Goal: Task Accomplishment & Management: Use online tool/utility

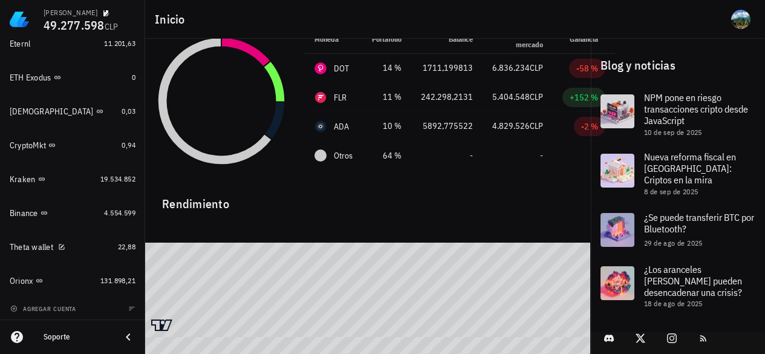
scroll to position [1062, 0]
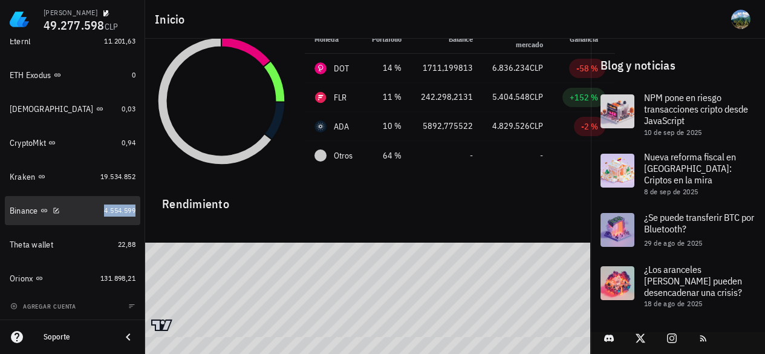
click at [111, 214] on span "4.554.599" at bounding box center [119, 210] width 31 height 9
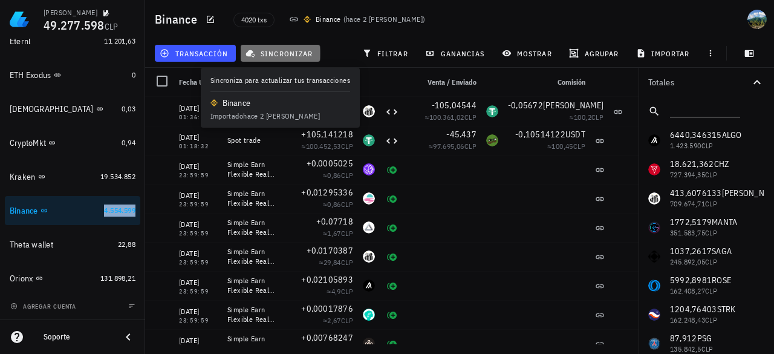
click at [292, 53] on span "sincronizar" at bounding box center [280, 53] width 65 height 10
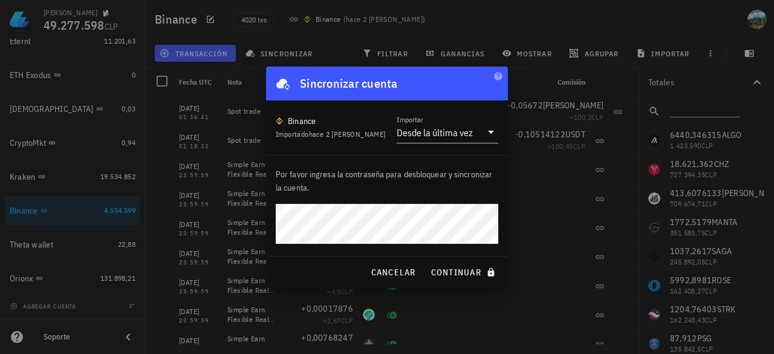
click at [426, 261] on button "continuar" at bounding box center [464, 272] width 77 height 22
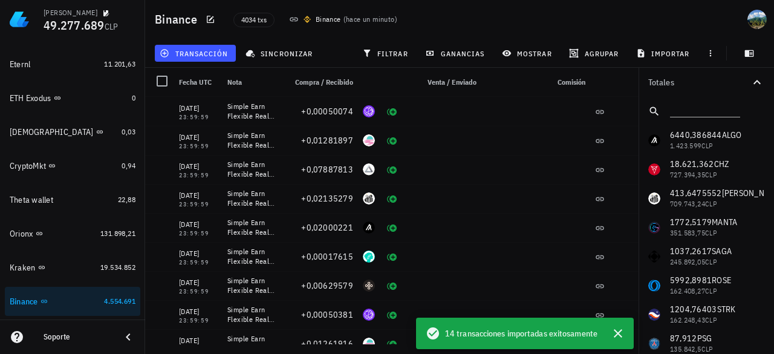
scroll to position [1062, 0]
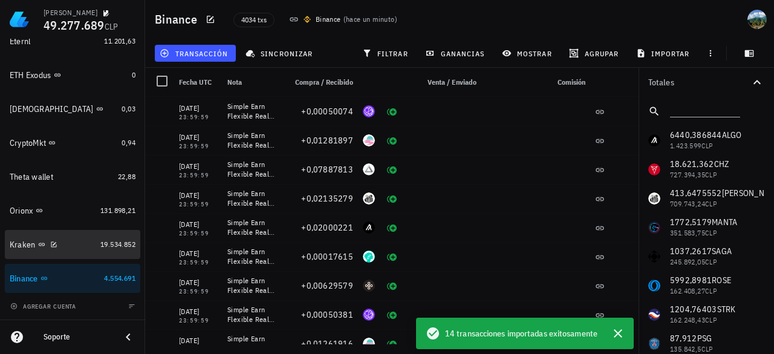
click at [112, 250] on div "19.534.852" at bounding box center [117, 244] width 35 height 12
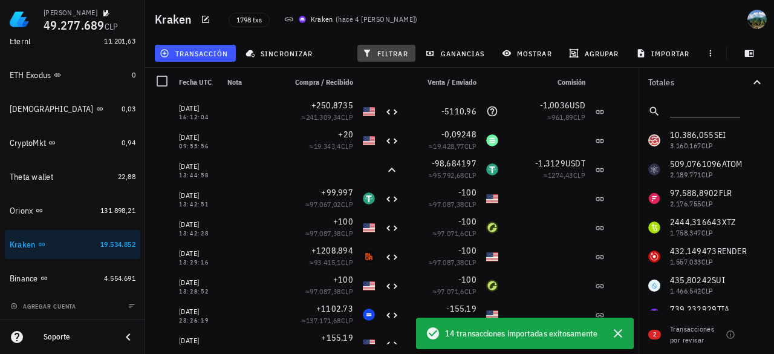
click at [384, 51] on span "filtrar" at bounding box center [387, 53] width 44 height 10
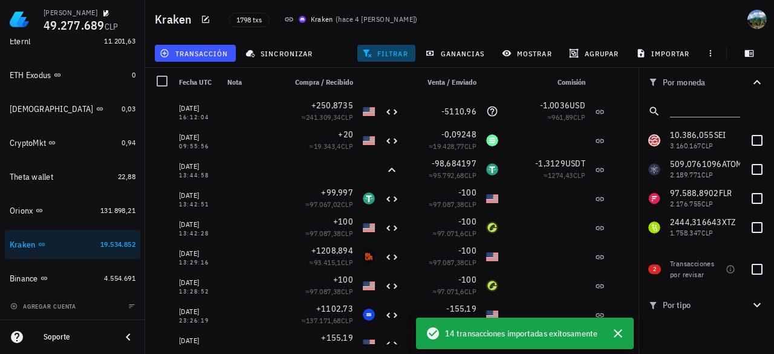
click at [377, 56] on span "filtrar" at bounding box center [387, 53] width 44 height 10
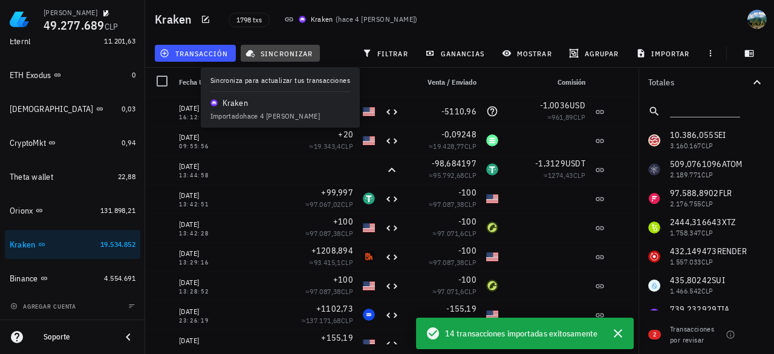
click at [296, 50] on span "sincronizar" at bounding box center [280, 53] width 65 height 10
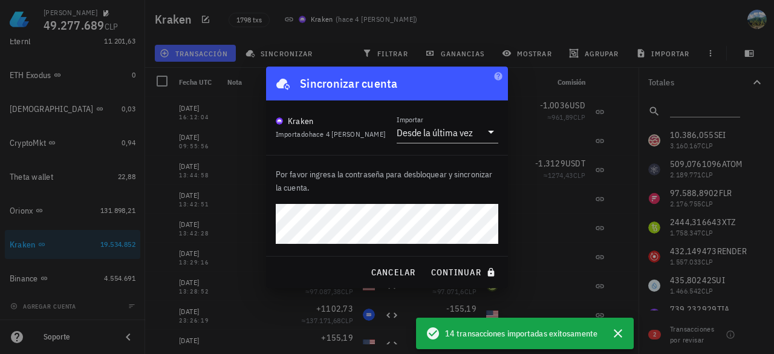
click at [426, 261] on button "continuar" at bounding box center [464, 272] width 77 height 22
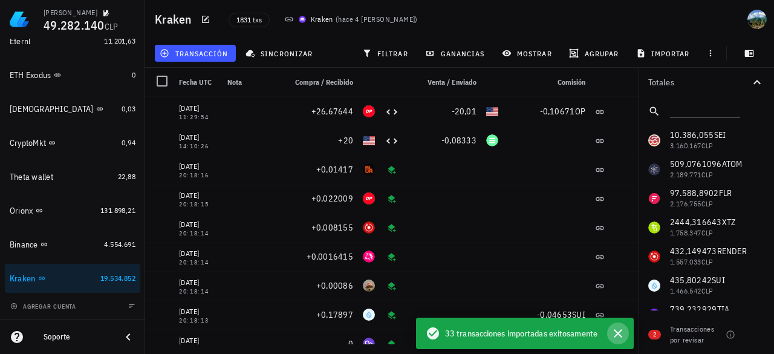
click at [617, 336] on icon "button" at bounding box center [618, 333] width 15 height 15
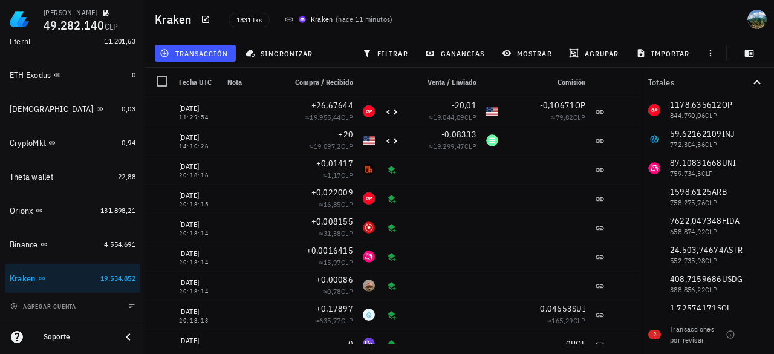
scroll to position [242, 0]
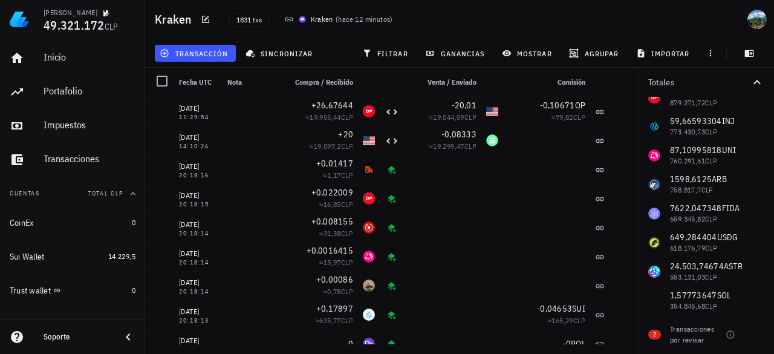
scroll to position [302, 0]
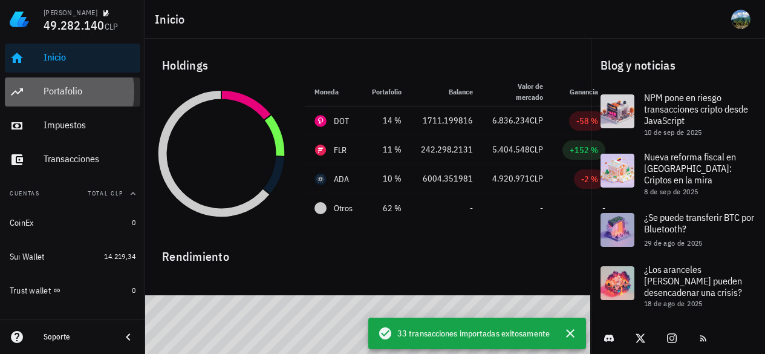
click at [81, 94] on div "Portafolio" at bounding box center [90, 90] width 92 height 11
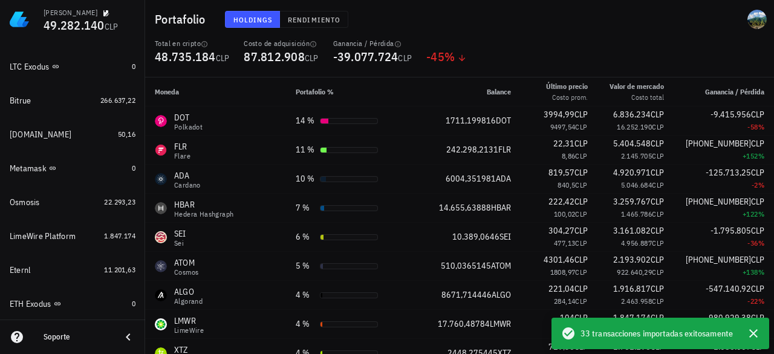
scroll to position [836, 0]
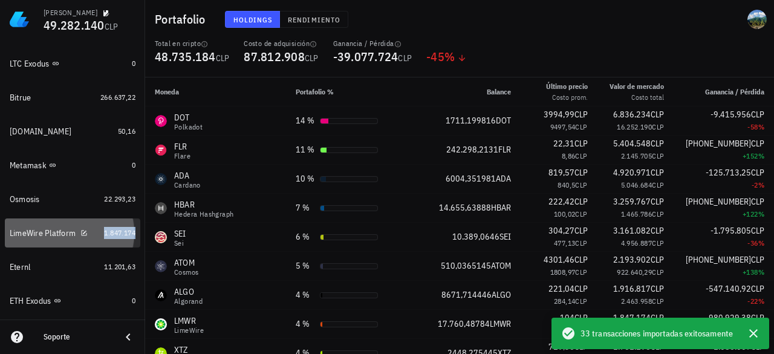
click at [105, 236] on span "1.847.174" at bounding box center [119, 232] width 31 height 9
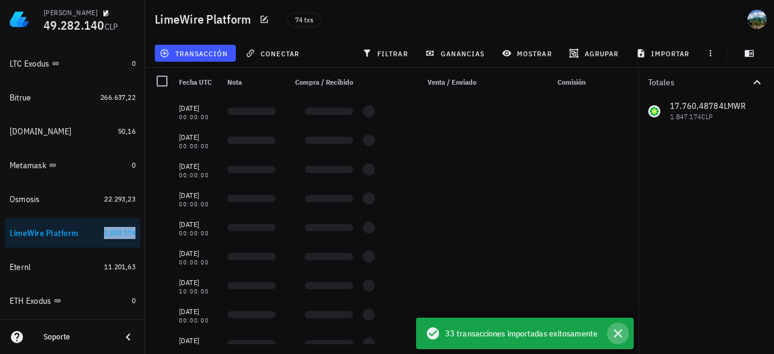
click at [619, 331] on icon "button" at bounding box center [618, 333] width 15 height 15
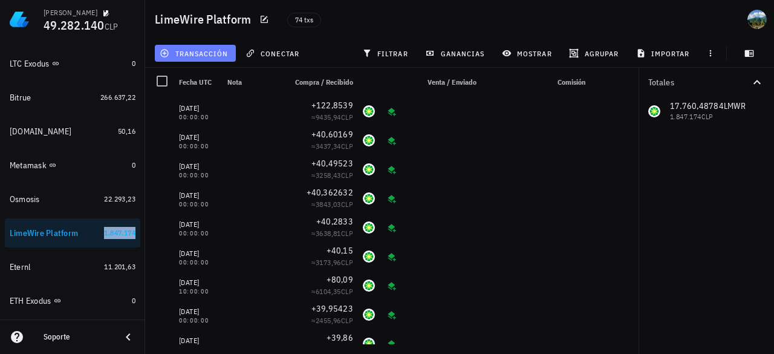
click at [186, 55] on span "transacción" at bounding box center [195, 53] width 66 height 10
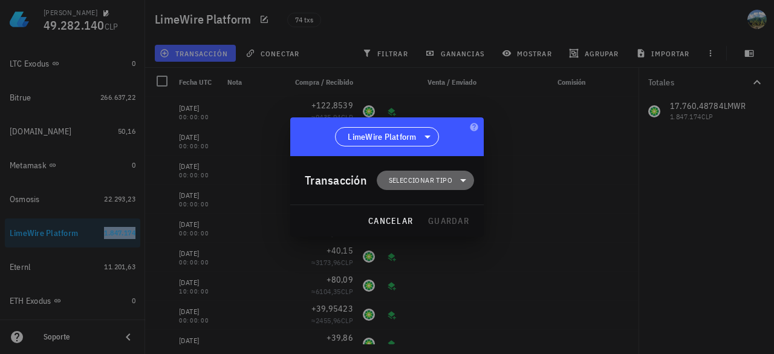
click at [414, 186] on span "Seleccionar tipo" at bounding box center [425, 180] width 83 height 19
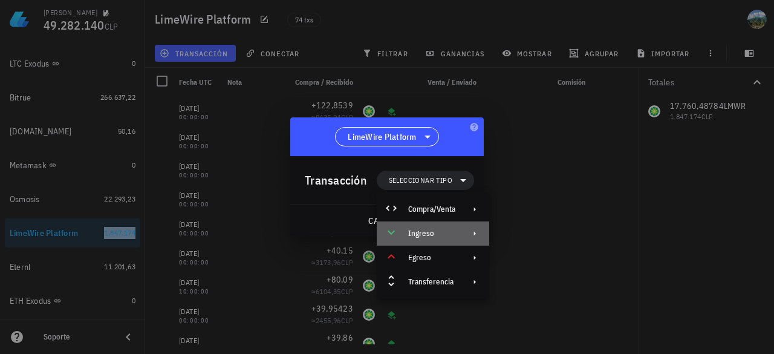
click at [431, 232] on div "Ingreso" at bounding box center [431, 234] width 47 height 10
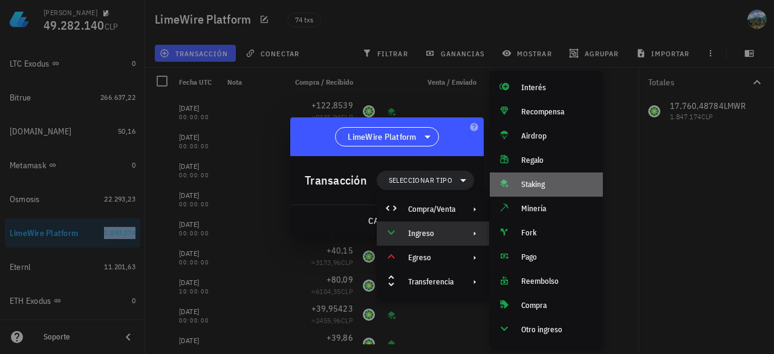
click at [559, 189] on div "Staking" at bounding box center [546, 184] width 113 height 24
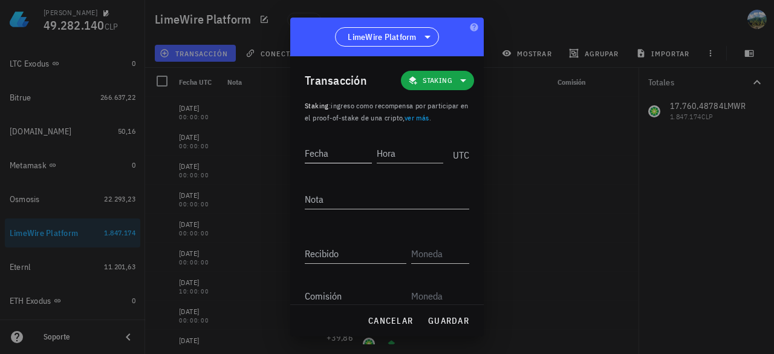
click at [331, 155] on input "Fecha" at bounding box center [338, 152] width 67 height 19
type input "2025-09-15"
click at [387, 158] on input "Hora" at bounding box center [411, 152] width 65 height 19
click at [386, 149] on input "Hora" at bounding box center [408, 152] width 69 height 19
type input "00:00:00"
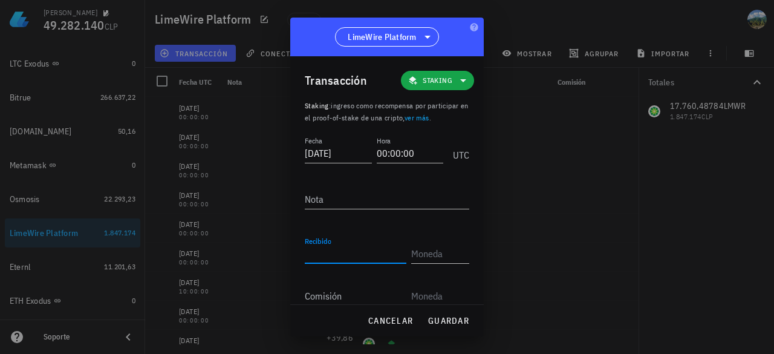
click at [353, 253] on input "Recibido" at bounding box center [356, 253] width 102 height 19
paste input "40,97609"
type input "40,97609"
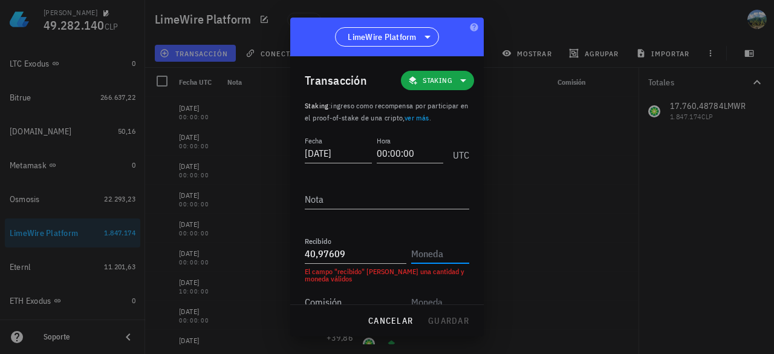
click at [417, 252] on input "text" at bounding box center [439, 253] width 56 height 19
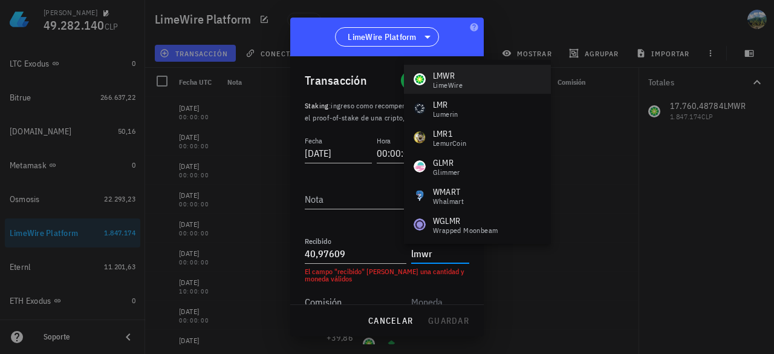
click at [443, 83] on div "LimeWire" at bounding box center [448, 85] width 30 height 7
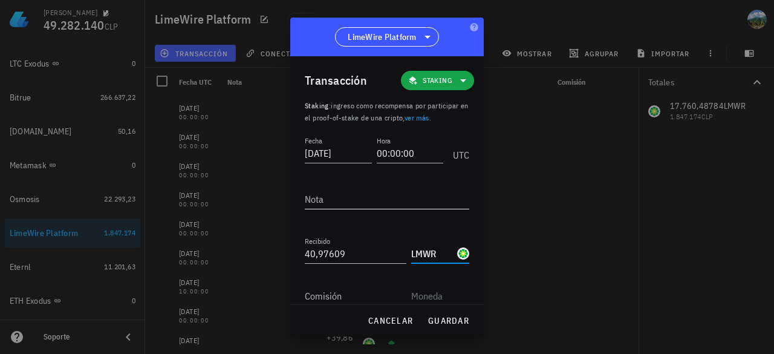
type input "LMWR"
click at [385, 204] on textarea "Nota" at bounding box center [387, 198] width 165 height 19
click at [447, 327] on button "guardar" at bounding box center [448, 321] width 51 height 22
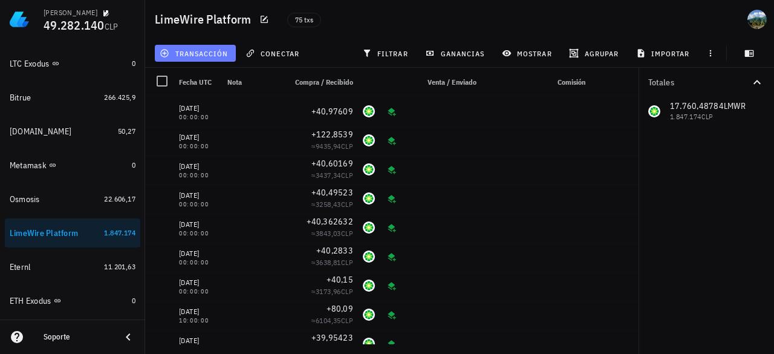
click at [208, 58] on button "transacción" at bounding box center [195, 53] width 81 height 17
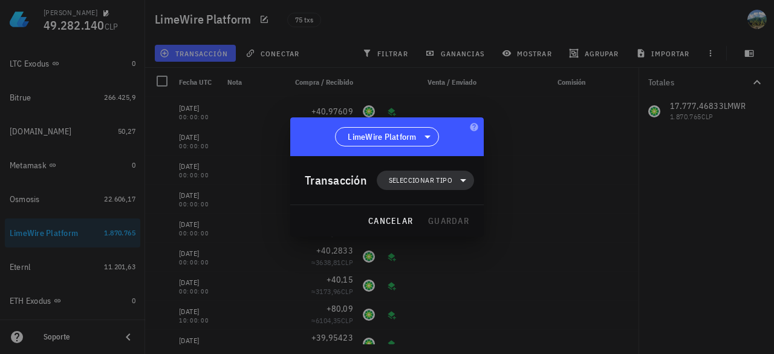
click at [414, 181] on span "Seleccionar tipo" at bounding box center [421, 180] width 64 height 12
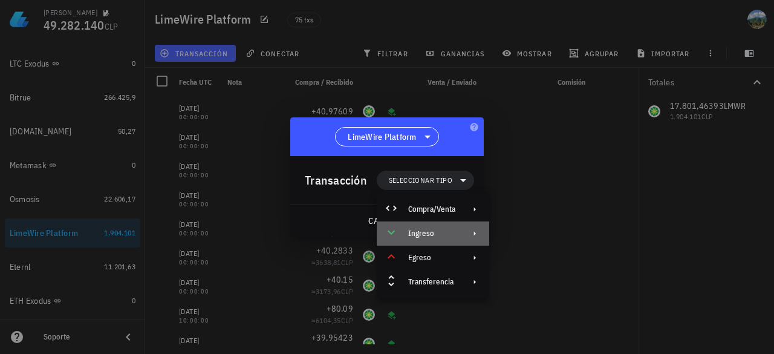
click at [431, 226] on div "Ingreso" at bounding box center [433, 233] width 112 height 24
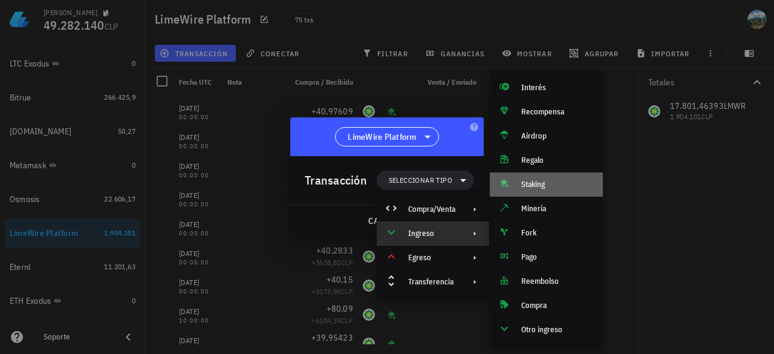
click at [547, 186] on div "Staking" at bounding box center [557, 185] width 72 height 10
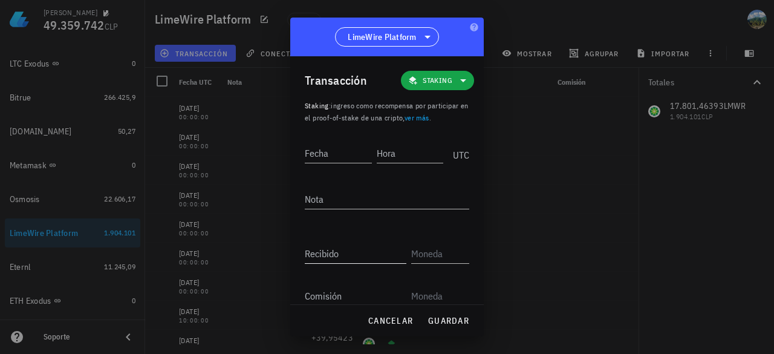
click at [330, 258] on div "Recibido" at bounding box center [356, 253] width 102 height 19
paste input "40,97609"
type input "40,97609"
click at [423, 260] on input "text" at bounding box center [439, 253] width 56 height 19
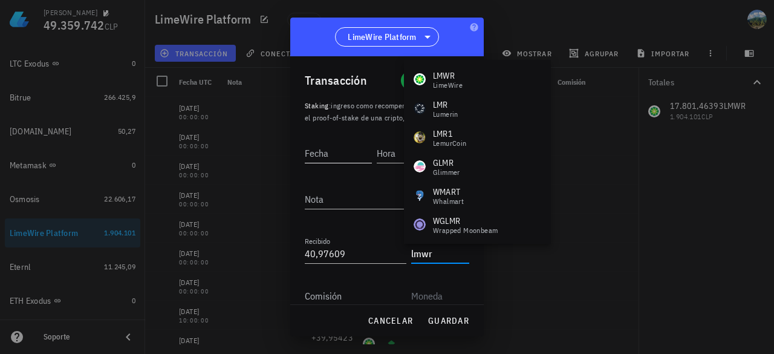
click at [340, 154] on input "Fecha" at bounding box center [338, 152] width 67 height 19
type input "LMWR"
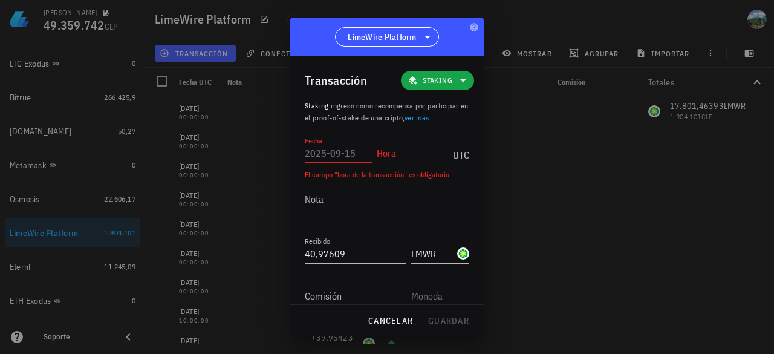
click at [339, 156] on input "Fecha" at bounding box center [338, 152] width 67 height 19
type input "2025-09-08"
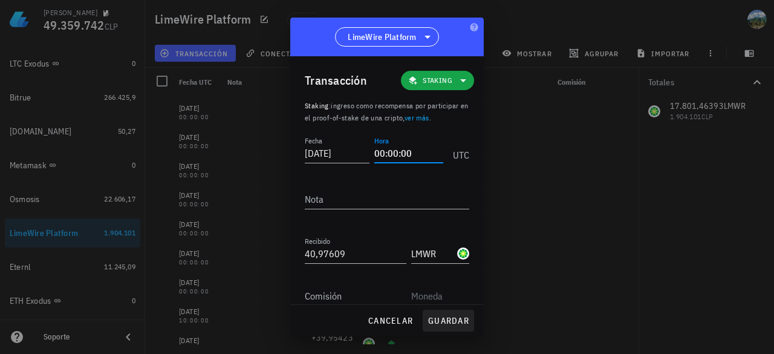
type input "00:00:00"
click at [446, 318] on span "guardar" at bounding box center [449, 320] width 42 height 11
